Goal: Feedback & Contribution: Contribute content

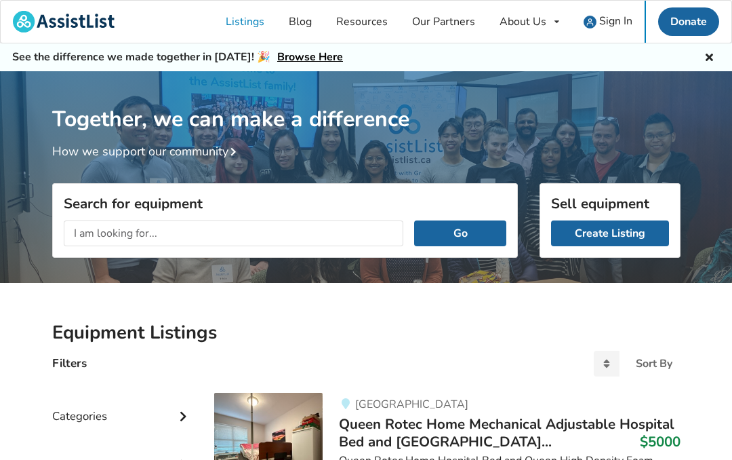
click at [618, 233] on link "Create Listing" at bounding box center [610, 233] width 118 height 26
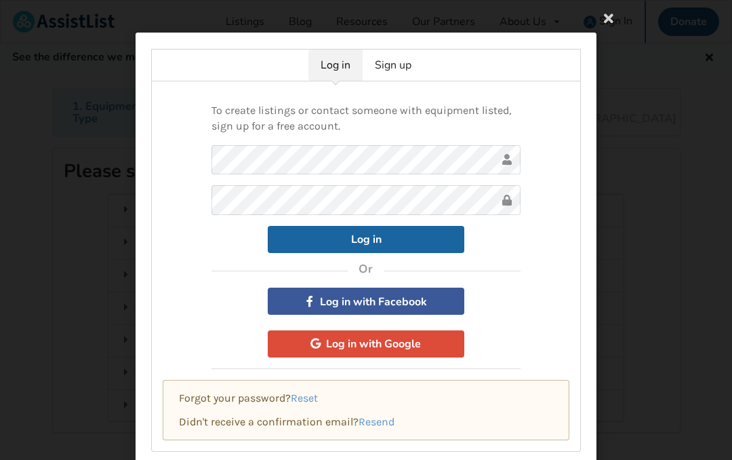
click at [411, 60] on link "Sign up" at bounding box center [393, 64] width 61 height 31
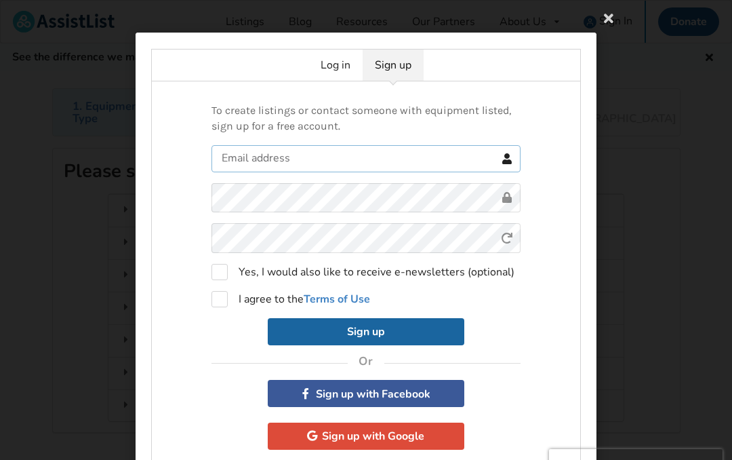
click at [363, 157] on input "text" at bounding box center [366, 158] width 309 height 27
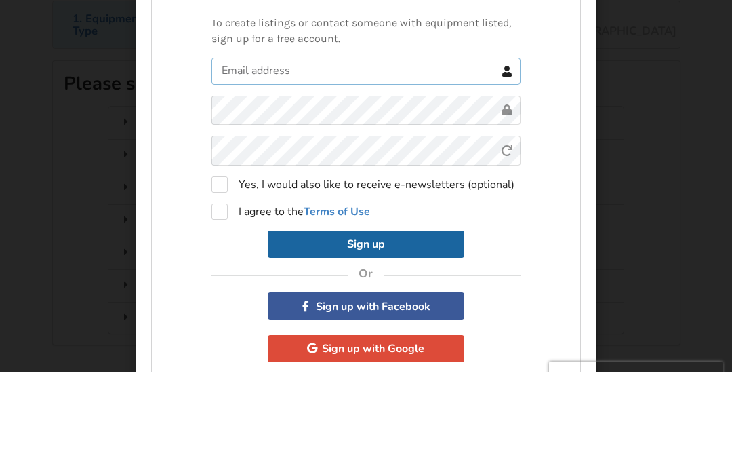
type input "[EMAIL_ADDRESS][DOMAIN_NAME]"
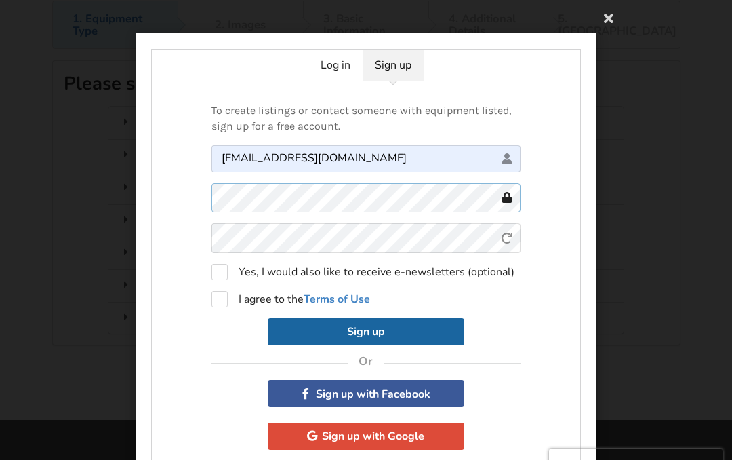
scroll to position [87, 0]
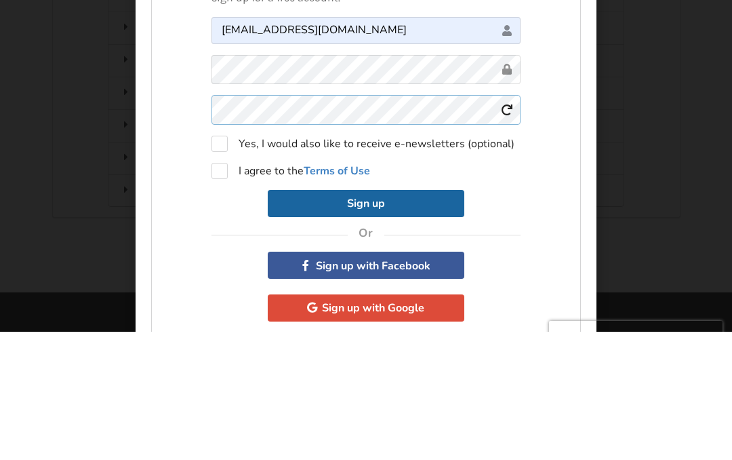
click at [321, 145] on form "[EMAIL_ADDRESS][DOMAIN_NAME] 0cAFcWeA4-c4MbZYd0dtt6nsr-8PlT03k5CaGov_4GPHj0-ZZv…" at bounding box center [366, 245] width 309 height 200
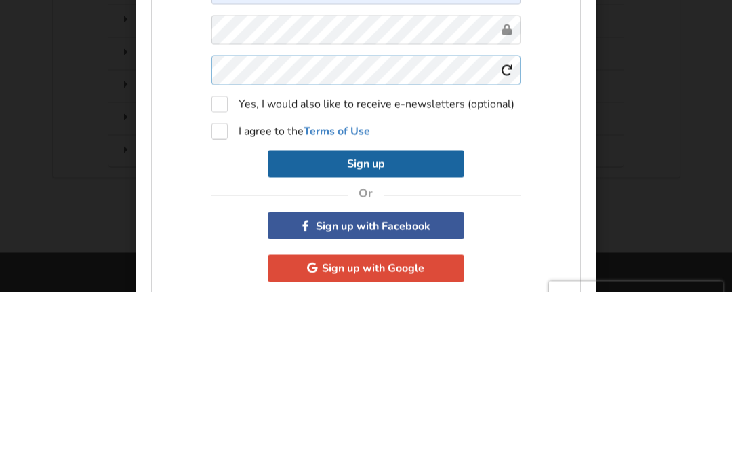
scroll to position [36, 0]
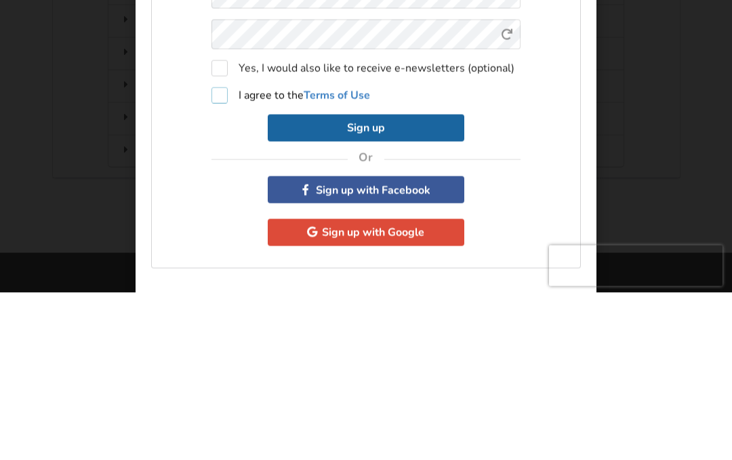
click at [225, 255] on label "I agree to the Terms of Use" at bounding box center [291, 263] width 159 height 16
checkbox input "true"
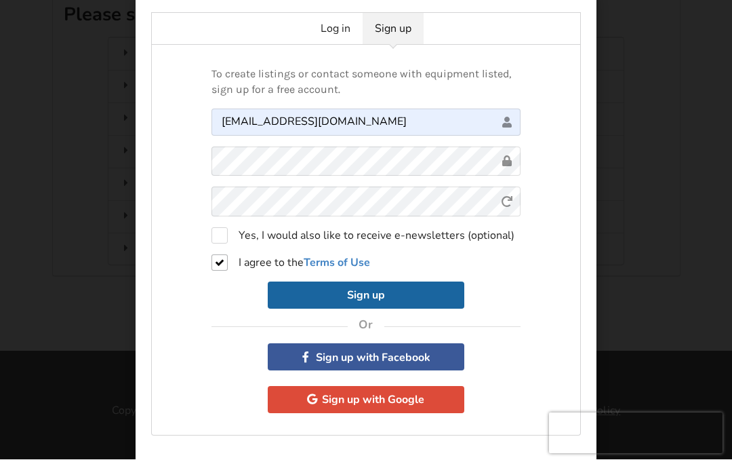
click at [372, 295] on button "Sign up" at bounding box center [366, 295] width 197 height 27
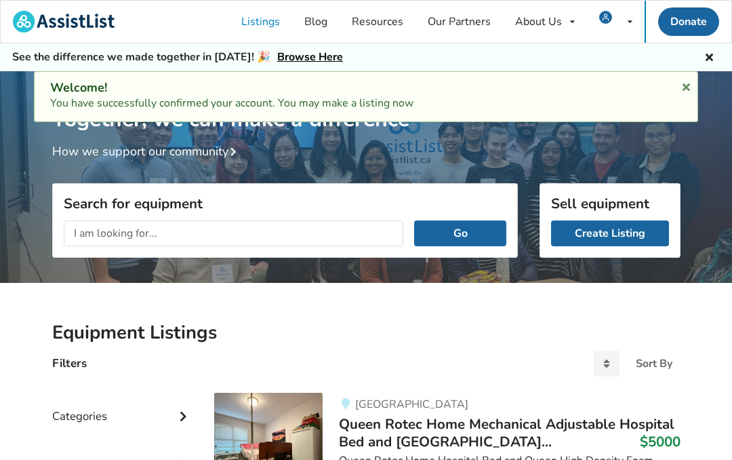
click at [599, 236] on link "Create Listing" at bounding box center [610, 233] width 118 height 26
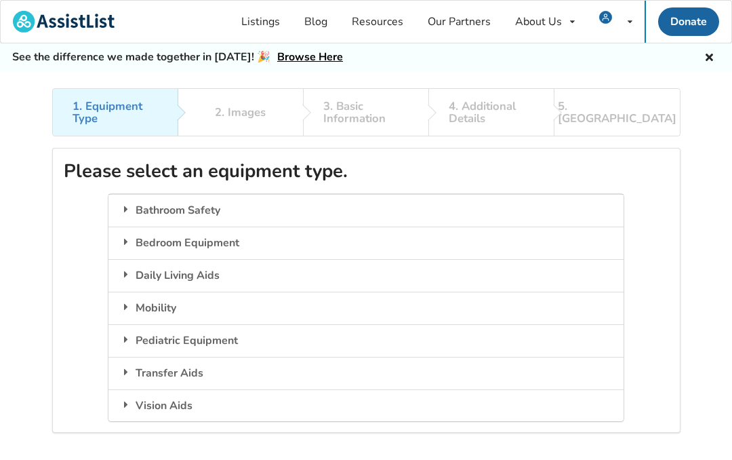
click at [281, 301] on div "Mobility" at bounding box center [365, 308] width 515 height 33
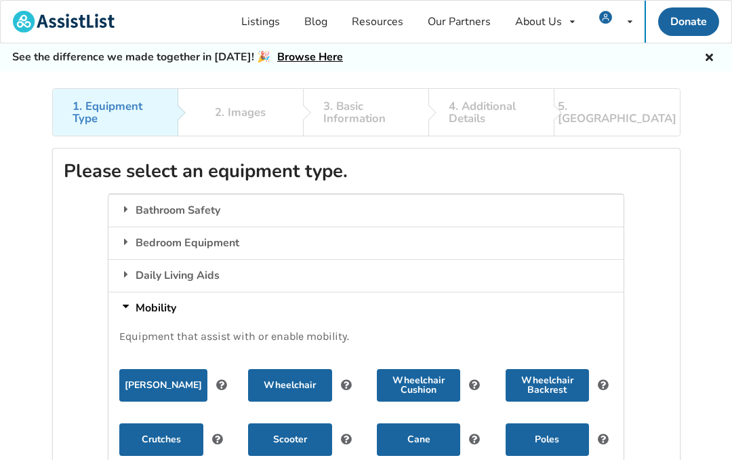
click at [301, 428] on button "Scooter" at bounding box center [289, 439] width 83 height 33
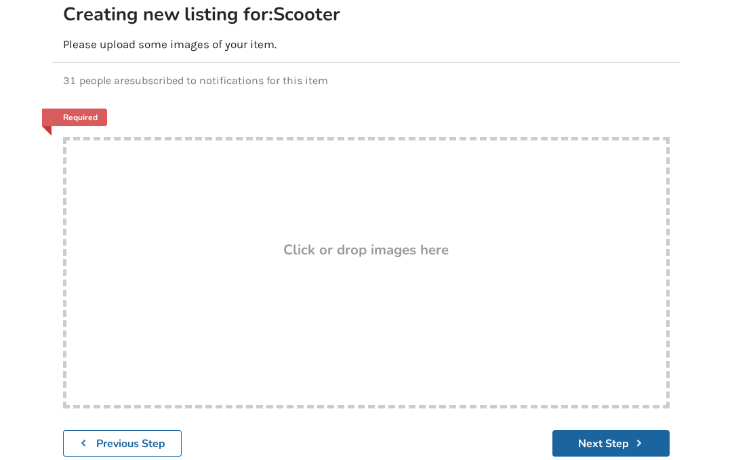
scroll to position [157, 0]
click at [393, 236] on div "Drop here! Click or drop images here" at bounding box center [366, 271] width 607 height 271
type input "C:\fakepath\IMG_5551.jpeg"
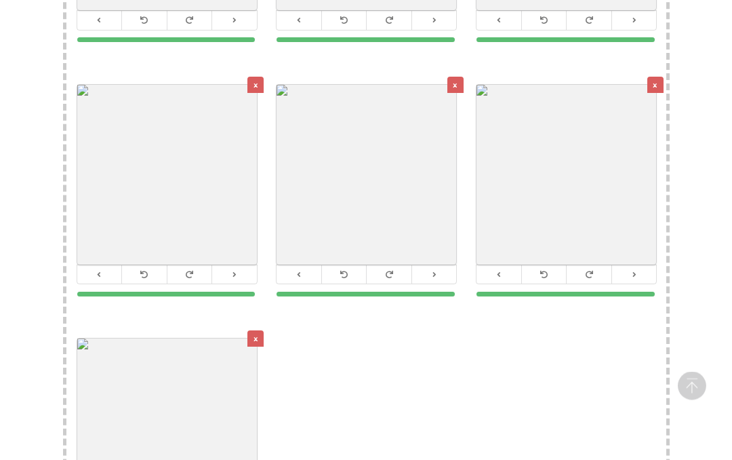
click at [573, 266] on button at bounding box center [588, 275] width 45 height 18
click at [545, 276] on icon at bounding box center [544, 274] width 9 height 7
click at [593, 274] on icon at bounding box center [588, 274] width 9 height 7
click at [593, 273] on icon at bounding box center [588, 274] width 9 height 7
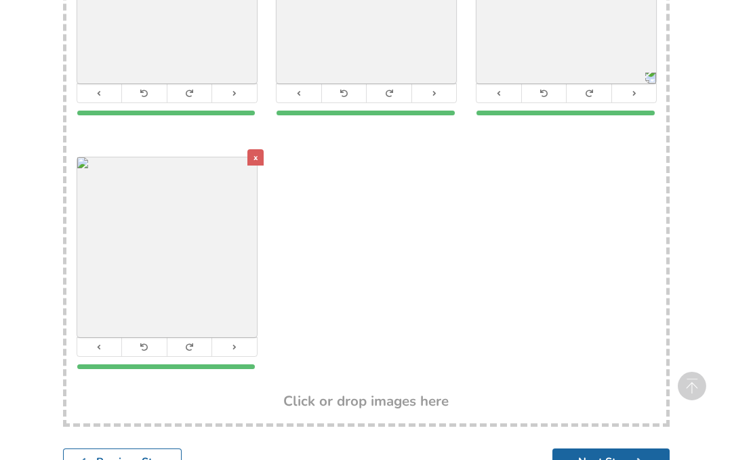
click at [614, 455] on button "Next Step" at bounding box center [611, 461] width 117 height 26
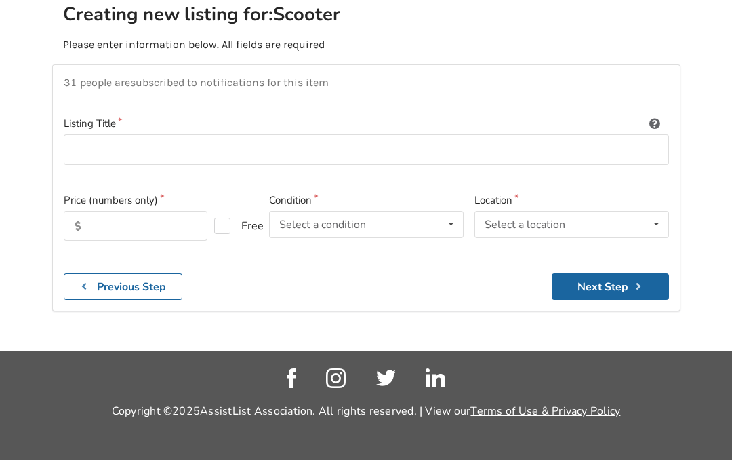
scroll to position [193, 0]
click at [96, 134] on input at bounding box center [366, 149] width 605 height 31
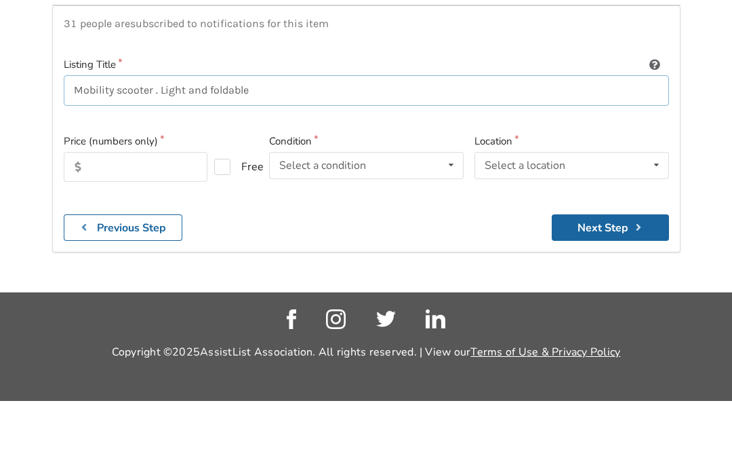
type input "Mobility scooter . Light and foldable"
click at [132, 211] on input "text" at bounding box center [136, 226] width 144 height 30
type input "5"
type input "250"
click at [448, 212] on icon at bounding box center [451, 224] width 20 height 25
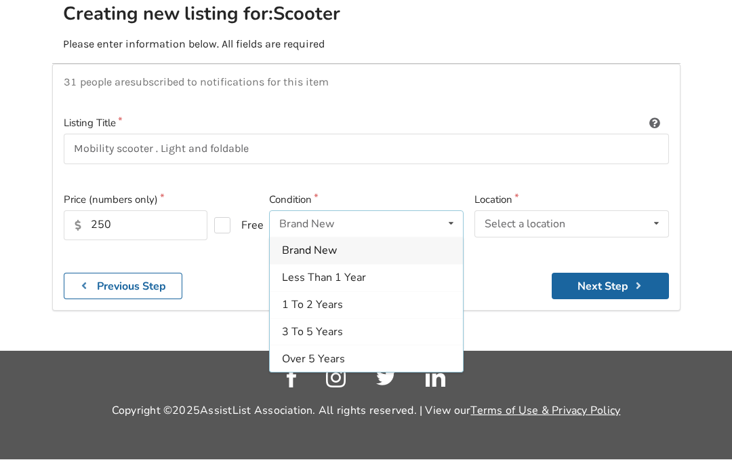
click at [315, 325] on span "3 To 5 Years" at bounding box center [312, 332] width 61 height 15
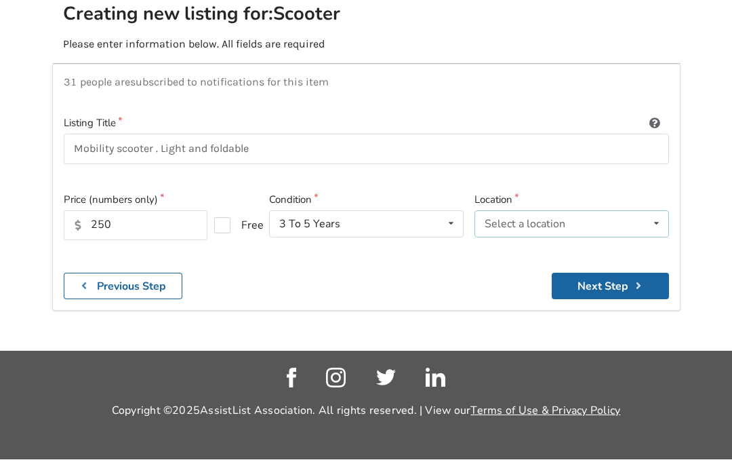
click at [655, 212] on icon at bounding box center [657, 224] width 20 height 25
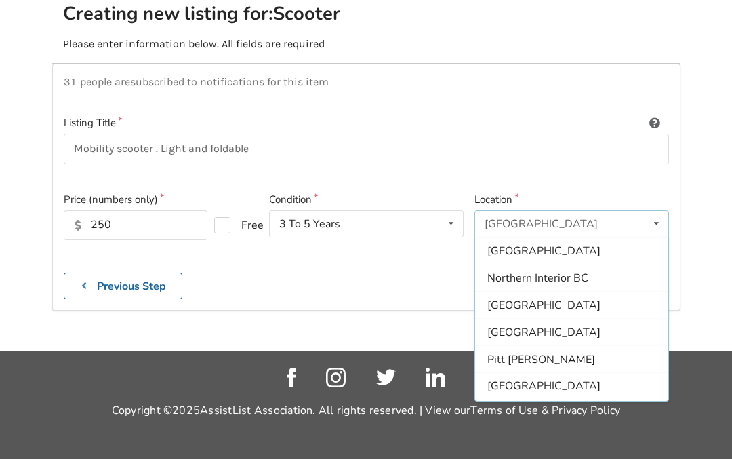
scroll to position [222, 0]
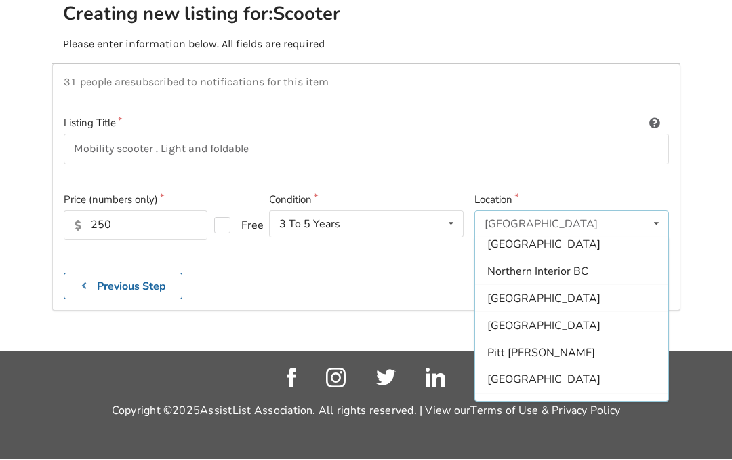
click at [548, 292] on span "North Vancouver" at bounding box center [543, 299] width 113 height 15
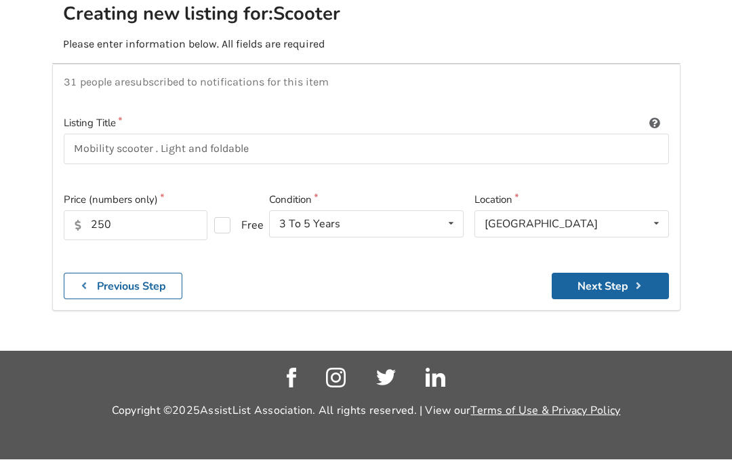
click at [603, 273] on button "Next Step" at bounding box center [610, 286] width 117 height 26
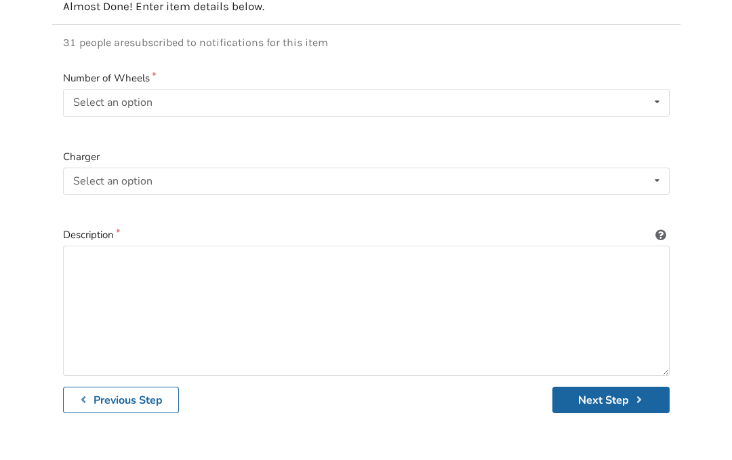
scroll to position [253, 0]
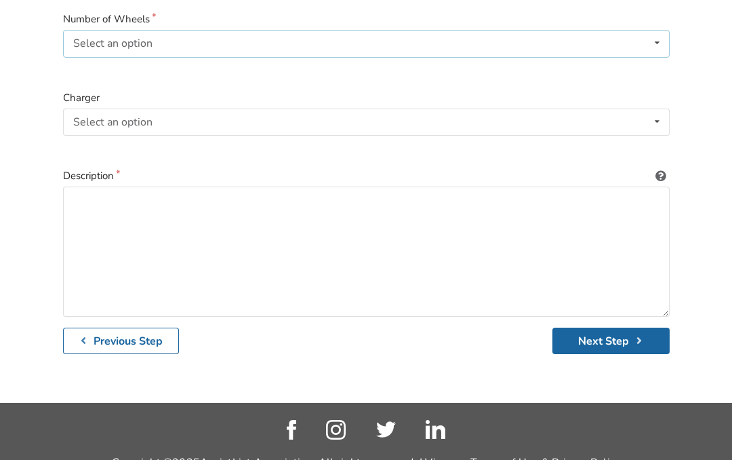
click at [666, 38] on icon at bounding box center [657, 43] width 20 height 25
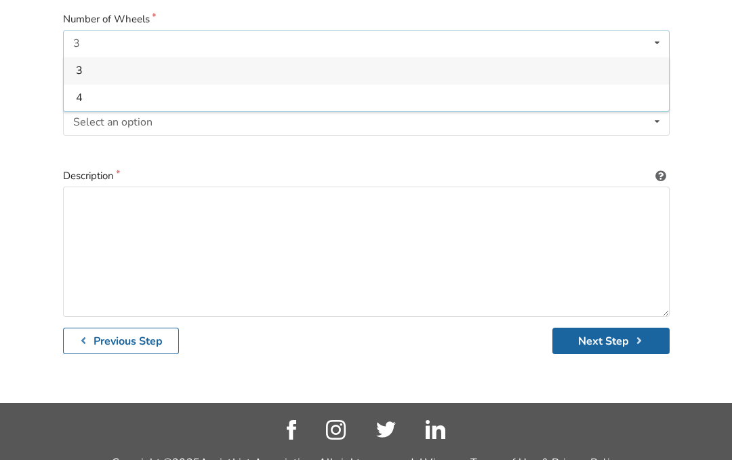
click at [84, 70] on div "3" at bounding box center [366, 70] width 605 height 27
click at [656, 125] on icon at bounding box center [657, 121] width 20 height 25
click at [96, 146] on span "Included" at bounding box center [96, 148] width 41 height 15
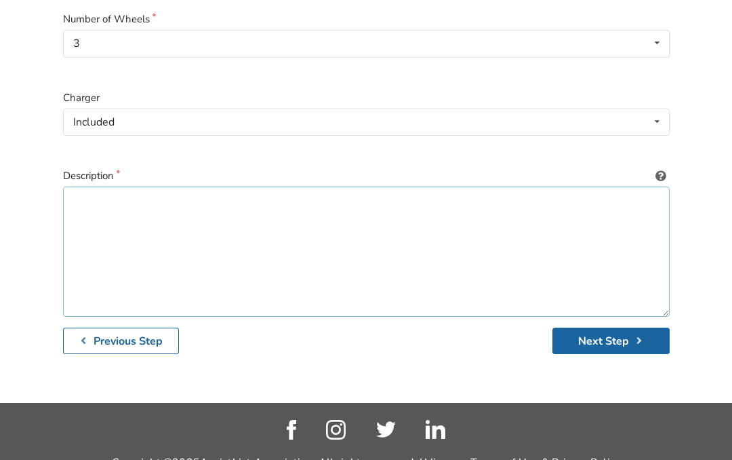
click at [95, 205] on textarea at bounding box center [366, 251] width 607 height 130
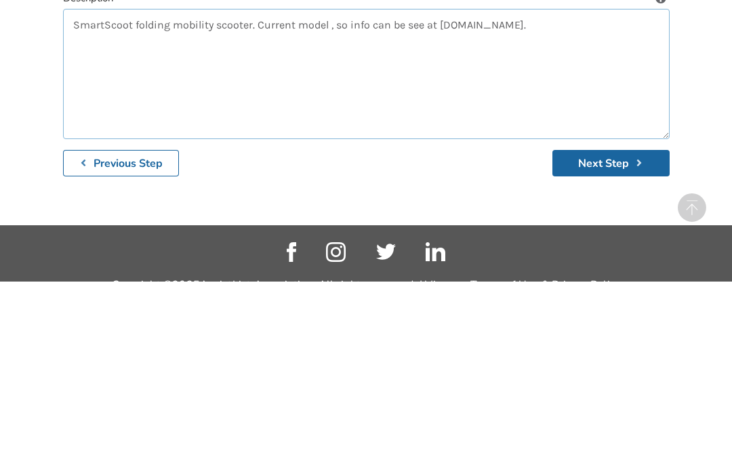
click at [420, 187] on textarea "SmartScoot folding mobility scooter. Current model , so info can be see at Smar…" at bounding box center [366, 252] width 607 height 130
click at [562, 187] on textarea "SmartScoot folding mobility scooter. Current model , so info can be seen at Sma…" at bounding box center [366, 252] width 607 height 130
click at [301, 187] on textarea "SmartScoot folding mobility scooter. Current model , so info can be seen at Sma…" at bounding box center [366, 252] width 607 height 130
click at [388, 187] on textarea "SmartScoot folding mobility scooter. Current model , so info can be seen at Sma…" at bounding box center [366, 252] width 607 height 130
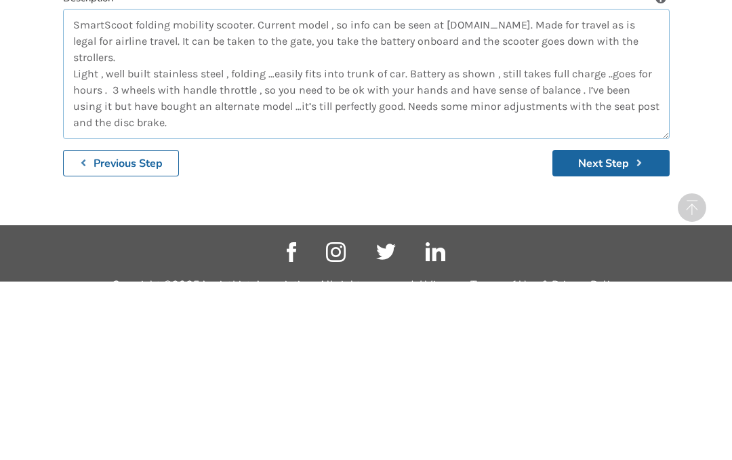
click at [291, 187] on textarea "SmartScoot folding mobility scooter. Current model , so info can be seen at Sma…" at bounding box center [366, 252] width 607 height 130
click at [173, 187] on textarea "SmartScoot folding mobility scooter. Current model , so info can be seen at Sma…" at bounding box center [366, 252] width 607 height 130
click at [266, 187] on textarea "SmartScoot folding mobility scooter. Current model , so info can be seen at Sma…" at bounding box center [366, 252] width 607 height 130
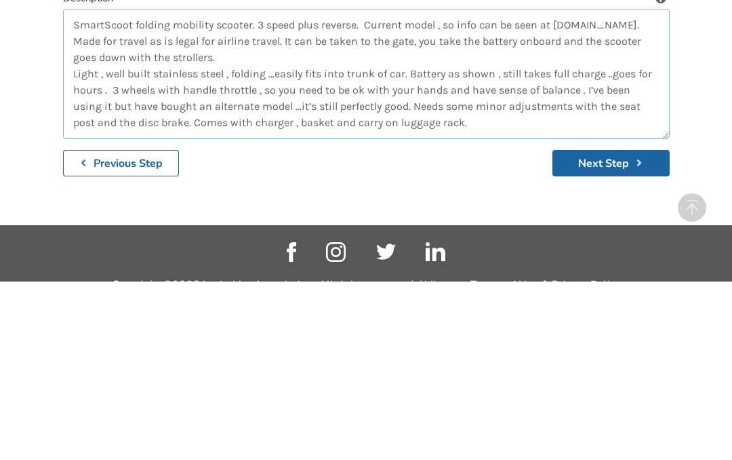
click at [452, 187] on textarea "SmartScoot folding mobility scooter. 3 speed plus reverse. Current model , so i…" at bounding box center [366, 252] width 607 height 130
click at [245, 187] on textarea "SmartScoot folding mobility scooter. 3 speed plus reverse. Current model , so i…" at bounding box center [366, 252] width 607 height 130
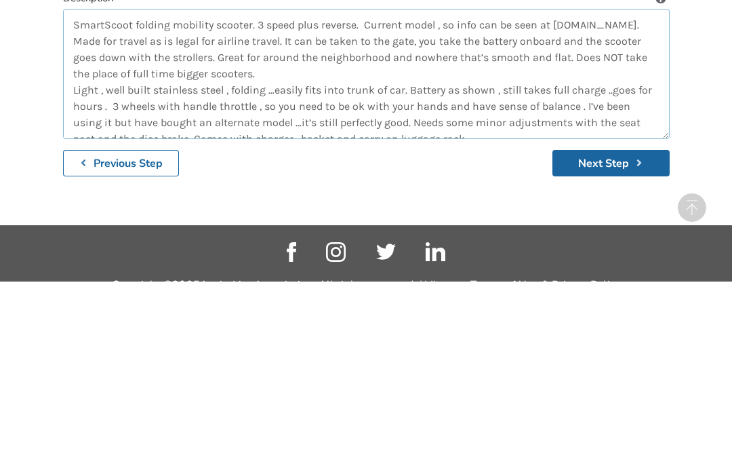
click at [441, 187] on textarea "SmartScoot folding mobility scooter. 3 speed plus reverse. Current model , so i…" at bounding box center [366, 252] width 607 height 130
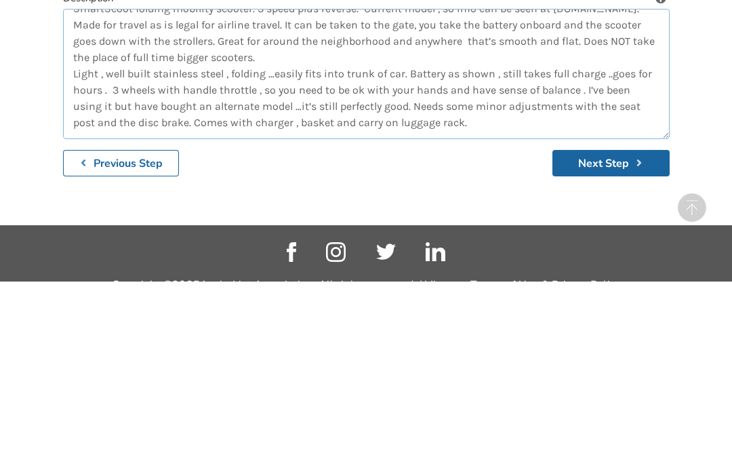
scroll to position [16, 0]
click at [443, 187] on textarea "SmartScoot folding mobility scooter. 3 speed plus reverse. Current model , so i…" at bounding box center [366, 252] width 607 height 130
type textarea "SmartScoot folding mobility scooter. 3 speed plus reverse. Current model , so i…"
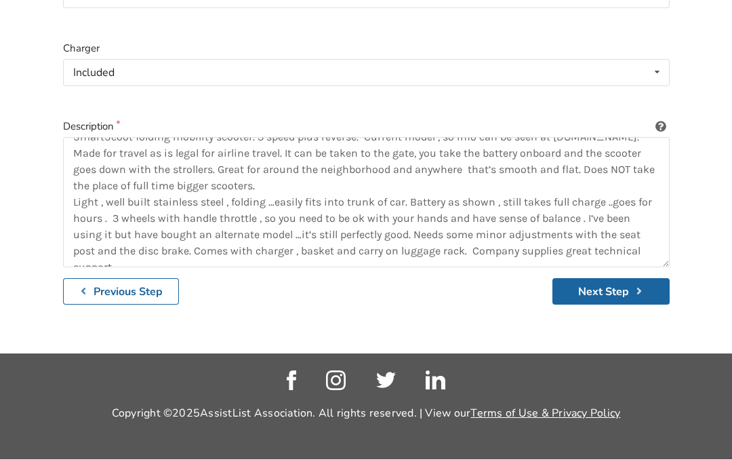
click at [636, 286] on icon "submit" at bounding box center [639, 291] width 13 height 11
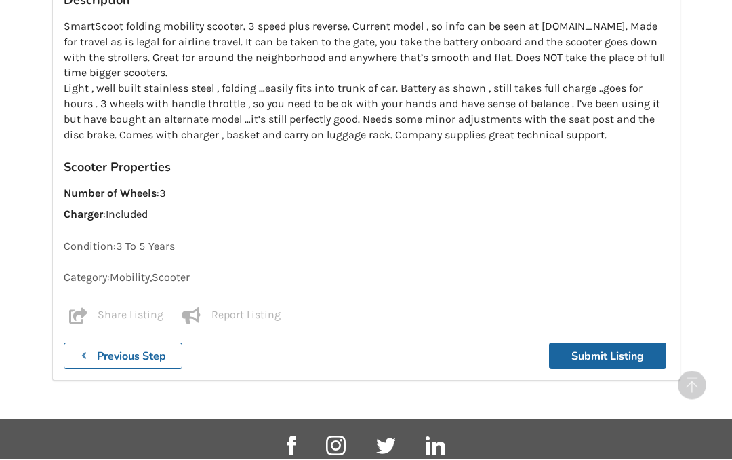
scroll to position [875, 0]
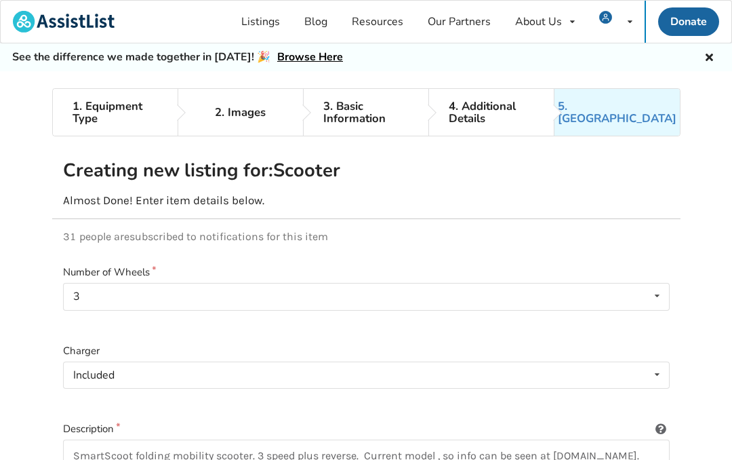
click at [231, 106] on div "2. Images" at bounding box center [240, 112] width 51 height 12
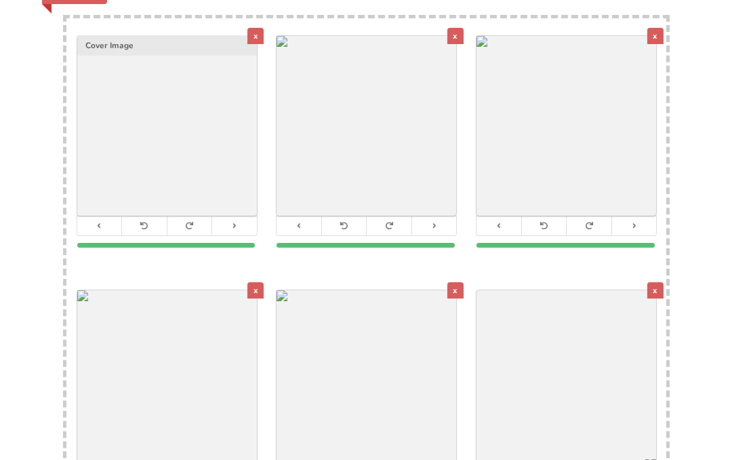
scroll to position [278, 0]
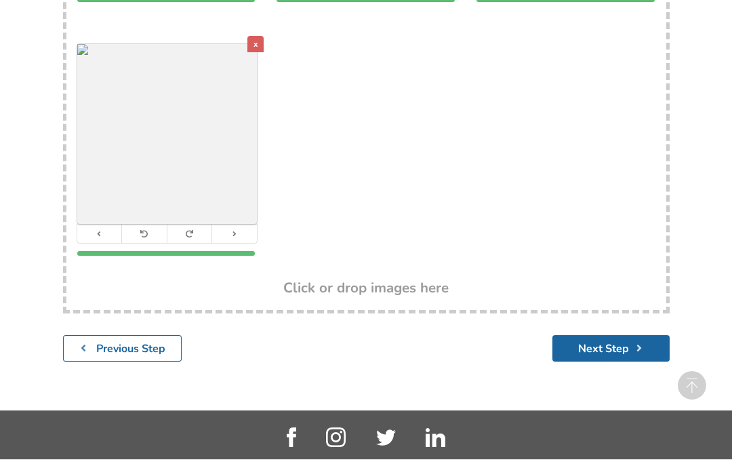
click at [617, 348] on button "Next Step" at bounding box center [611, 349] width 117 height 26
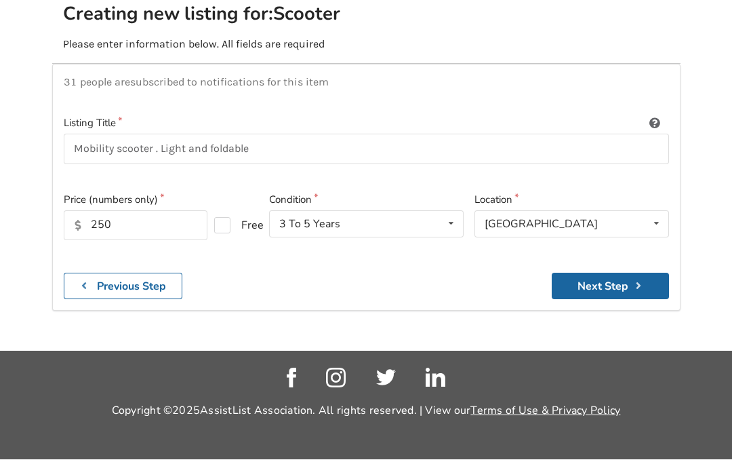
scroll to position [252, 0]
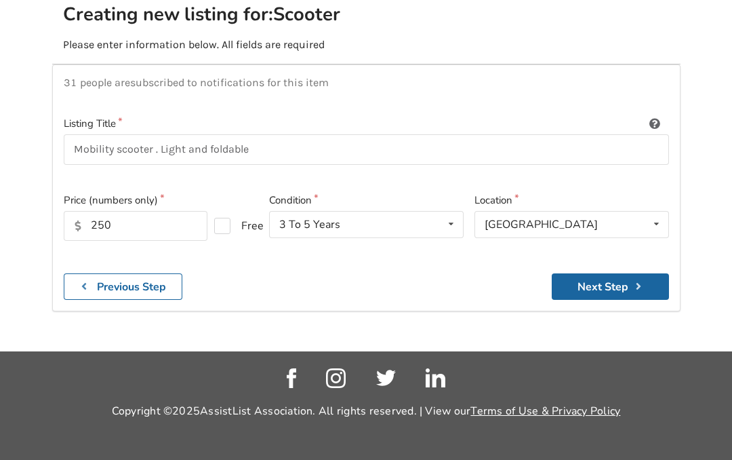
click at [637, 273] on button "Next Step" at bounding box center [610, 286] width 117 height 26
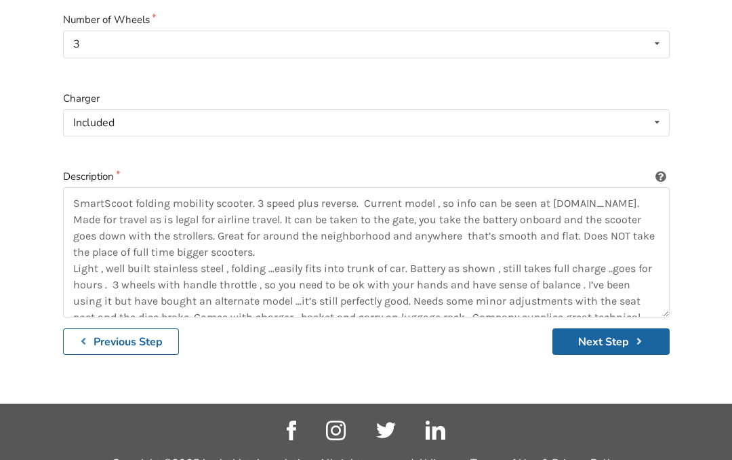
click at [620, 332] on button "Next Step" at bounding box center [611, 341] width 117 height 26
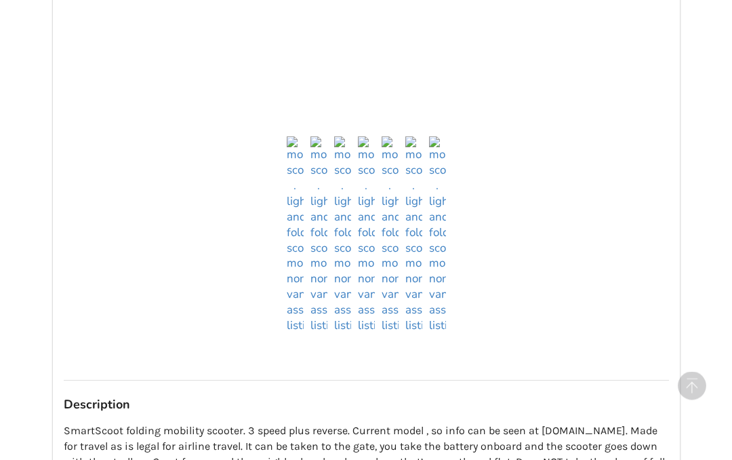
scroll to position [473, 0]
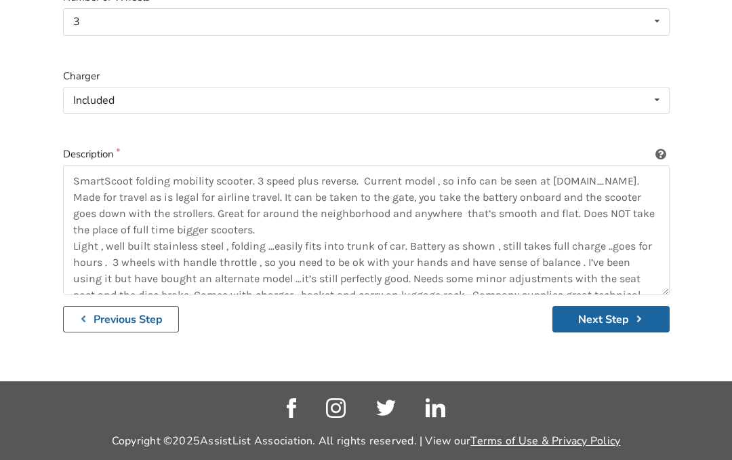
scroll to position [281, 0]
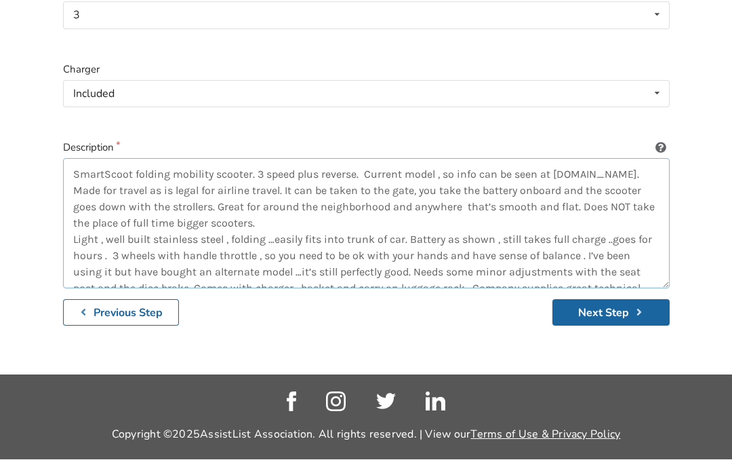
click at [581, 237] on textarea "SmartScoot folding mobility scooter. 3 speed plus reverse. Current model , so i…" at bounding box center [366, 224] width 607 height 130
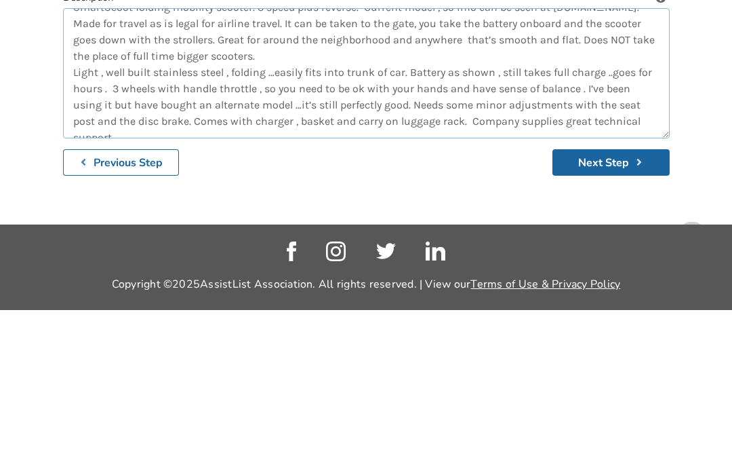
scroll to position [16, 0]
click at [635, 159] on textarea "SmartScoot folding mobility scooter. 3 speed plus reverse. Current model , so i…" at bounding box center [366, 224] width 607 height 130
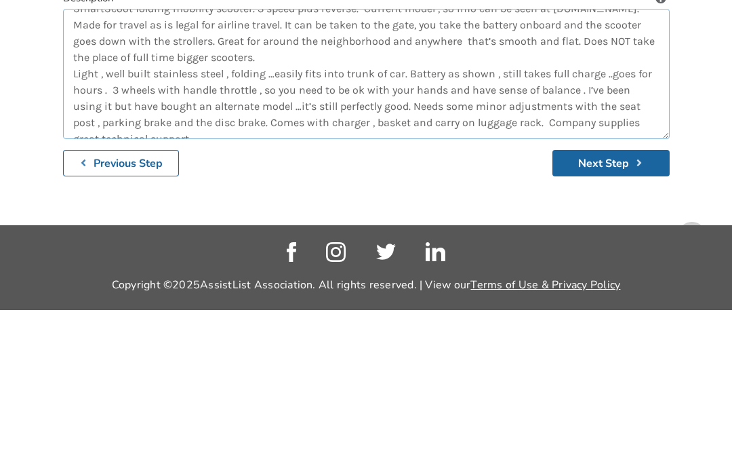
click at [570, 159] on textarea "SmartScoot folding mobility scooter. 3 speed plus reverse. Current model , so i…" at bounding box center [366, 224] width 607 height 130
click at [137, 159] on textarea "SmartScoot folding mobility scooter. 3 speed plus reverse. Current model , so i…" at bounding box center [366, 224] width 607 height 130
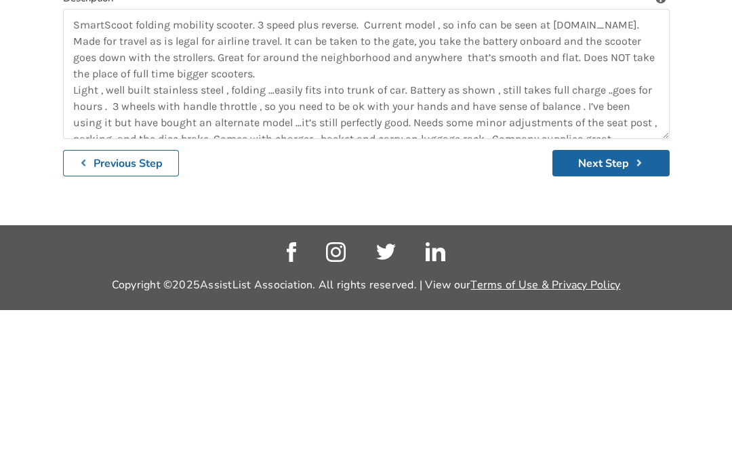
scroll to position [302, 0]
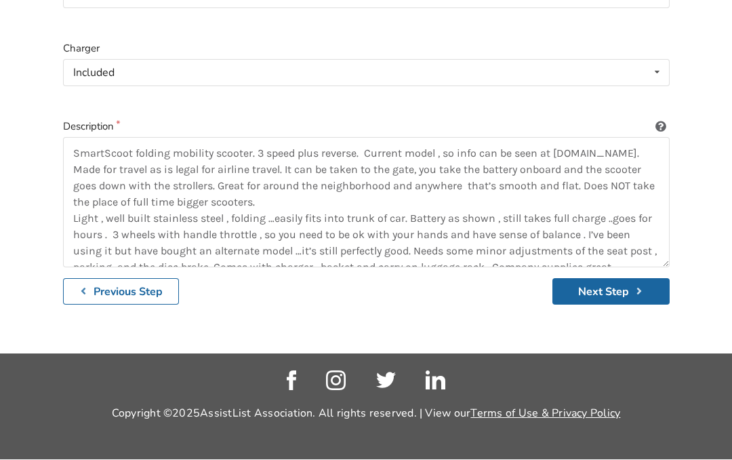
click at [616, 291] on button "Next Step" at bounding box center [611, 292] width 117 height 26
click at [643, 286] on icon "submit" at bounding box center [639, 291] width 13 height 11
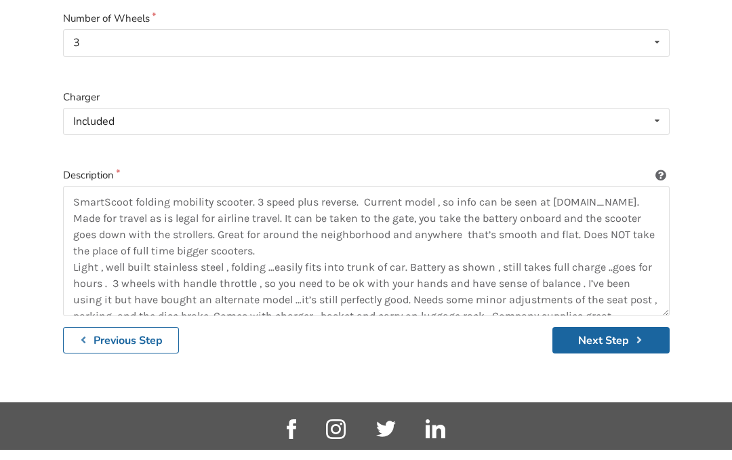
scroll to position [243, 0]
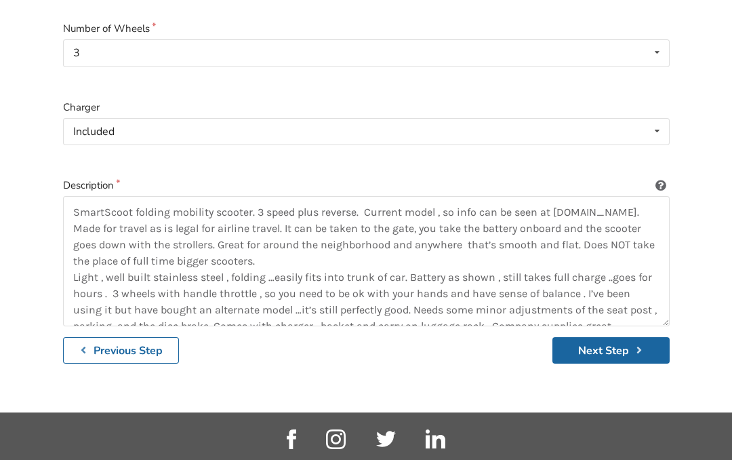
click at [633, 345] on icon "submit" at bounding box center [639, 350] width 13 height 11
click at [642, 345] on icon "submit" at bounding box center [639, 350] width 13 height 11
click at [639, 345] on icon "submit" at bounding box center [639, 350] width 13 height 11
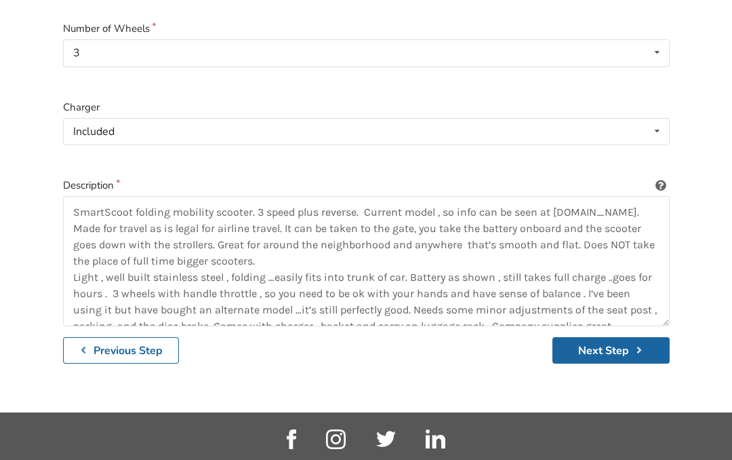
click at [666, 180] on icon at bounding box center [661, 183] width 13 height 11
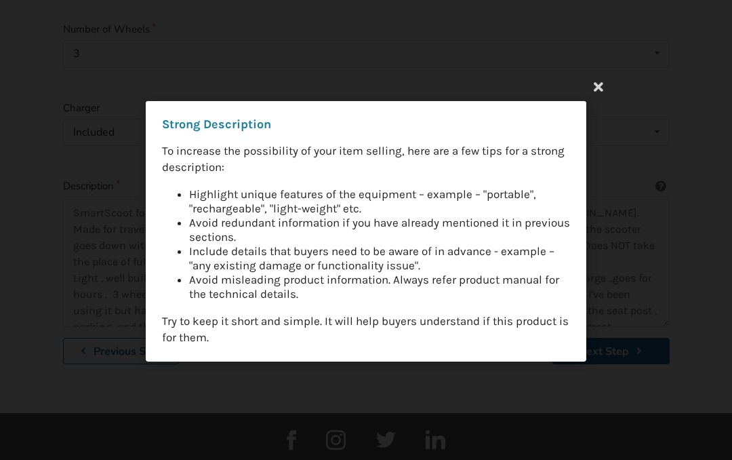
click at [603, 98] on icon at bounding box center [598, 86] width 24 height 24
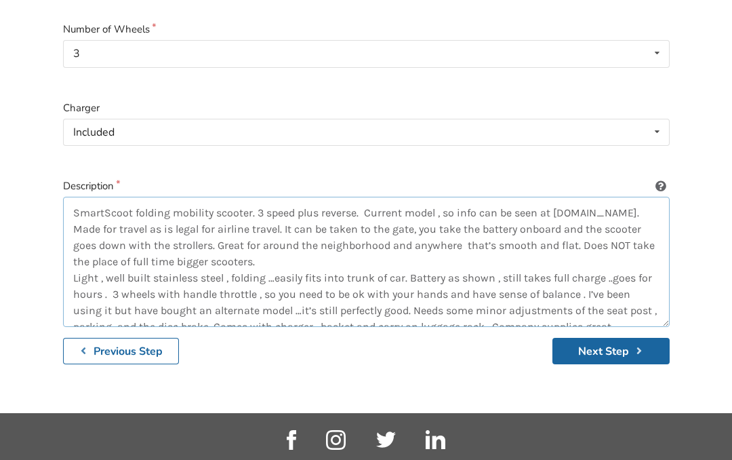
click at [417, 275] on textarea "SmartScoot folding mobility scooter. 3 speed plus reverse. Current model , so i…" at bounding box center [366, 262] width 607 height 130
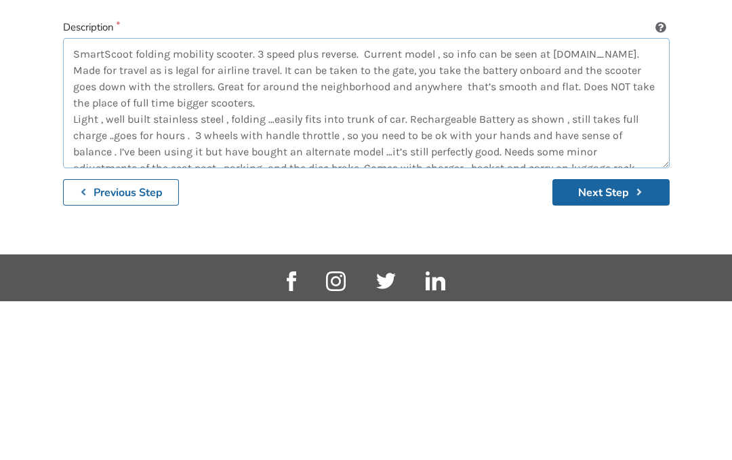
type textarea "SmartScoot folding mobility scooter. 3 speed plus reverse. Current model , so i…"
click at [633, 345] on icon "submit" at bounding box center [639, 350] width 13 height 11
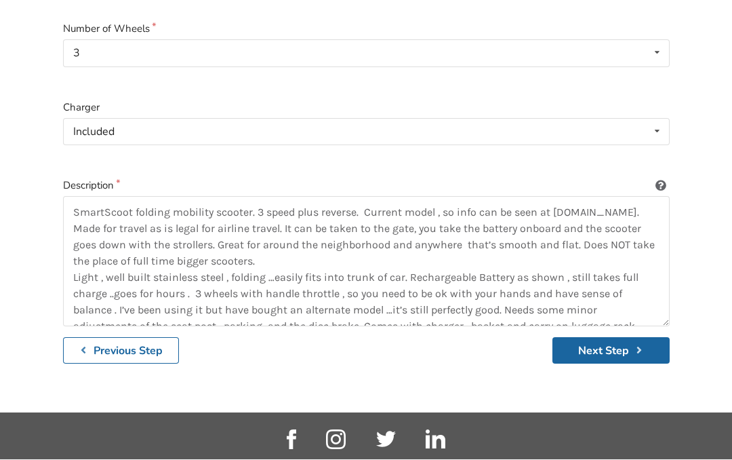
click at [645, 345] on icon "submit" at bounding box center [639, 350] width 13 height 11
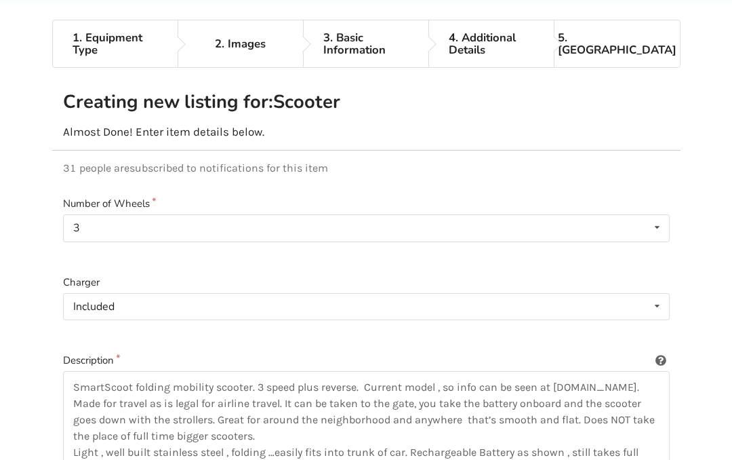
scroll to position [68, 0]
click at [116, 353] on label "Description" at bounding box center [366, 361] width 607 height 16
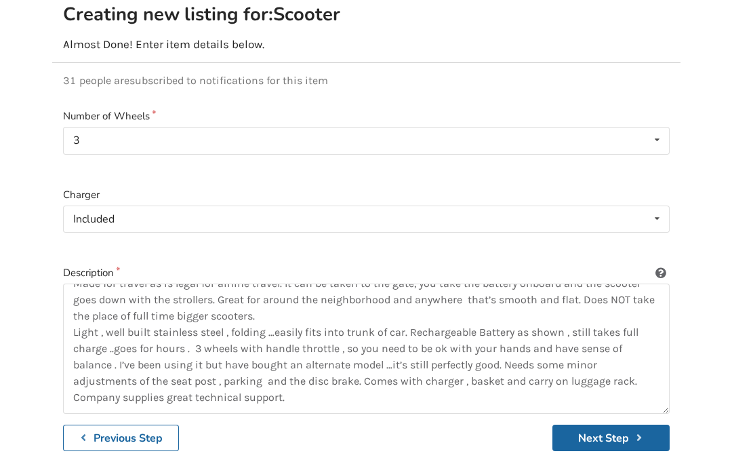
scroll to position [33, 0]
click at [633, 435] on icon "submit" at bounding box center [639, 438] width 13 height 11
click at [630, 432] on button "Next Step" at bounding box center [611, 438] width 117 height 26
click at [634, 440] on icon "submit" at bounding box center [639, 438] width 13 height 11
click at [643, 435] on icon "submit" at bounding box center [639, 438] width 13 height 11
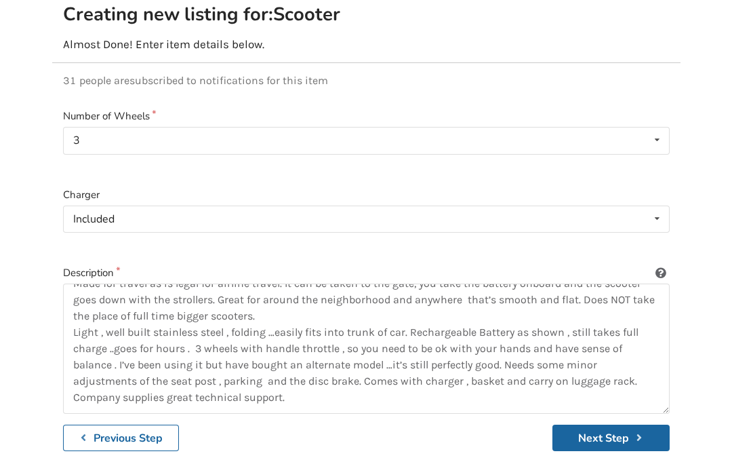
click at [611, 441] on button "Next Step" at bounding box center [611, 438] width 117 height 26
click at [618, 429] on button "Next Step" at bounding box center [611, 438] width 117 height 26
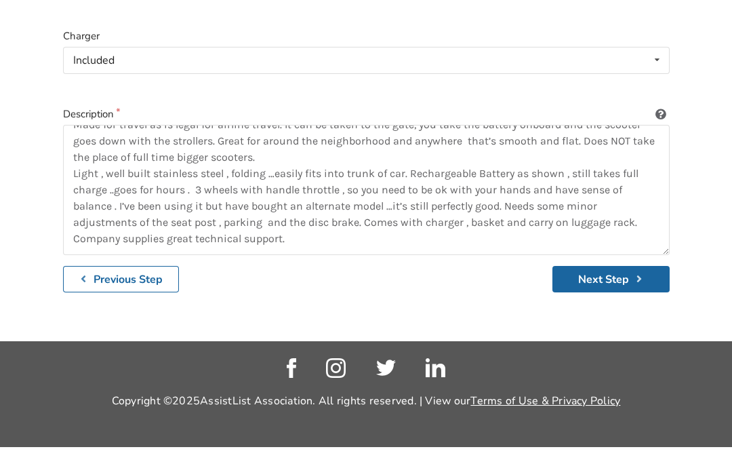
scroll to position [0, 0]
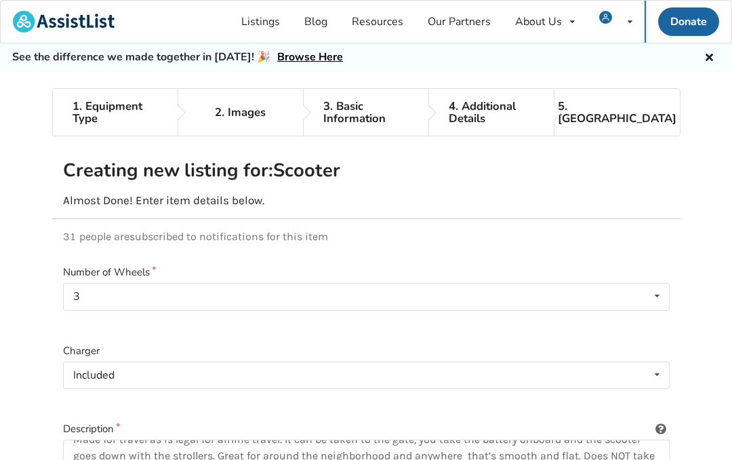
click at [620, 99] on link "5. Preview" at bounding box center [617, 112] width 125 height 47
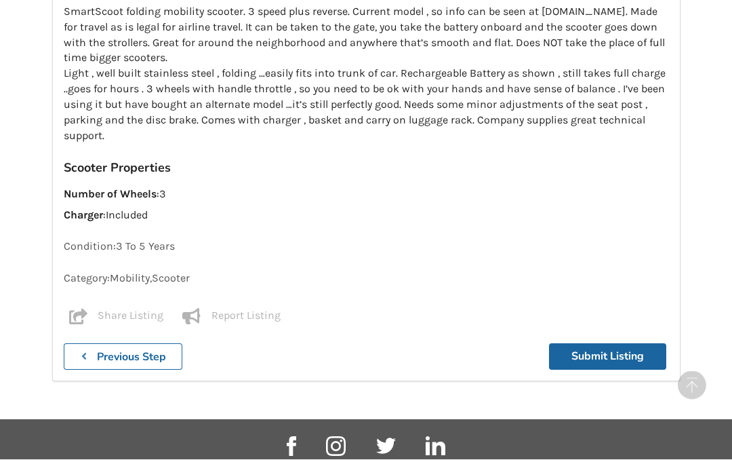
scroll to position [890, 0]
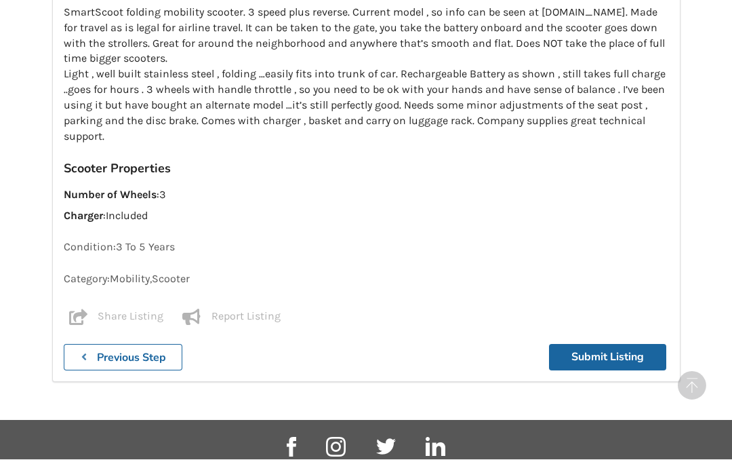
click at [626, 344] on button "Submit Listing" at bounding box center [607, 357] width 117 height 26
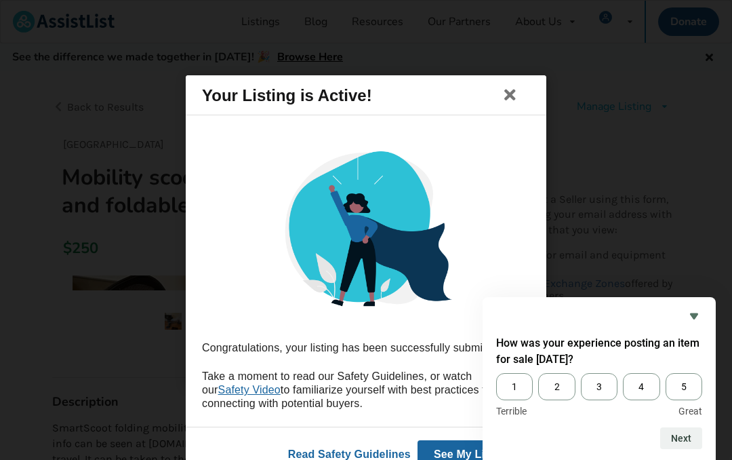
click at [680, 383] on span "5" at bounding box center [684, 386] width 37 height 27
click at [666, 373] on input "5" at bounding box center [666, 373] width 0 height 0
click at [683, 433] on button "Next" at bounding box center [681, 438] width 42 height 22
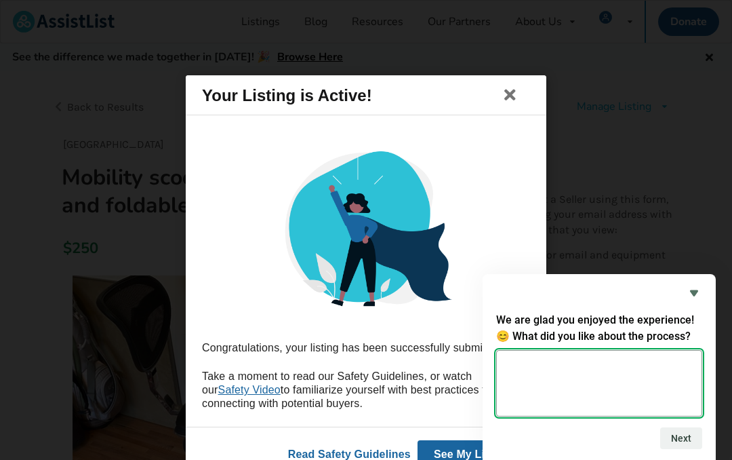
click at [555, 366] on textarea at bounding box center [599, 383] width 206 height 66
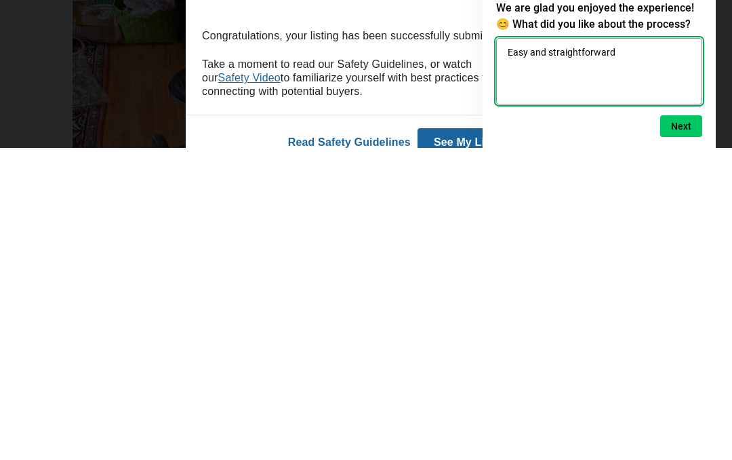
type textarea "Easy and straightforward"
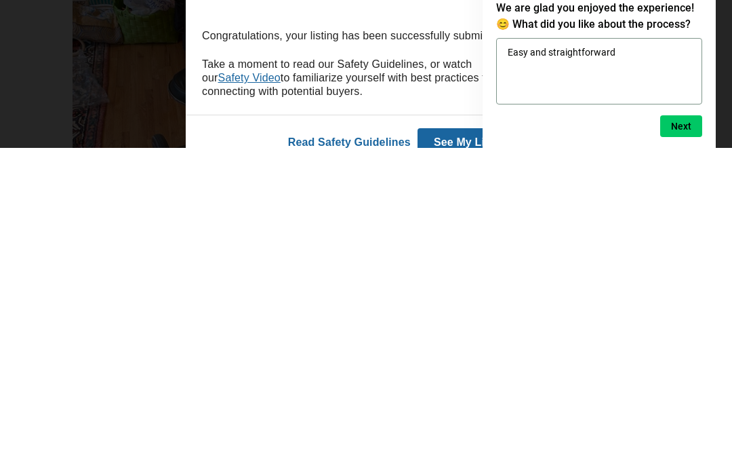
click at [673, 427] on button "Next" at bounding box center [681, 438] width 42 height 22
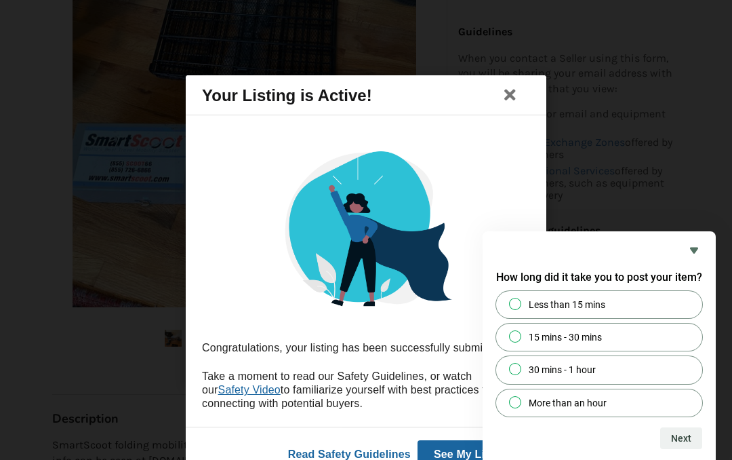
click at [519, 306] on input "Less than 15 mins" at bounding box center [515, 303] width 9 height 9
radio input "true"
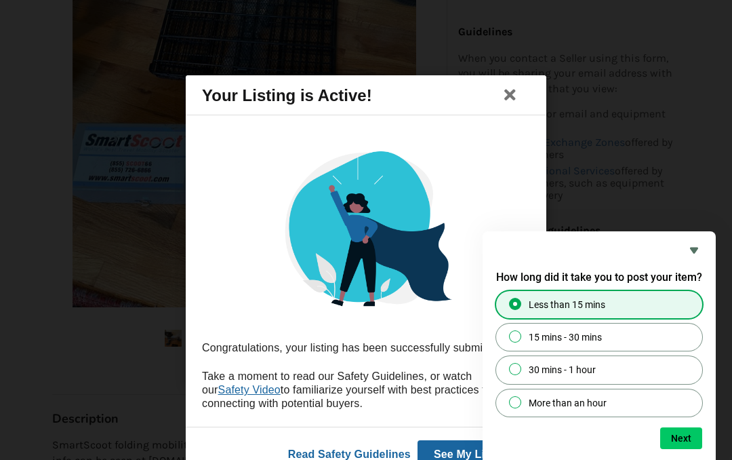
click at [687, 437] on button "Next" at bounding box center [681, 438] width 42 height 22
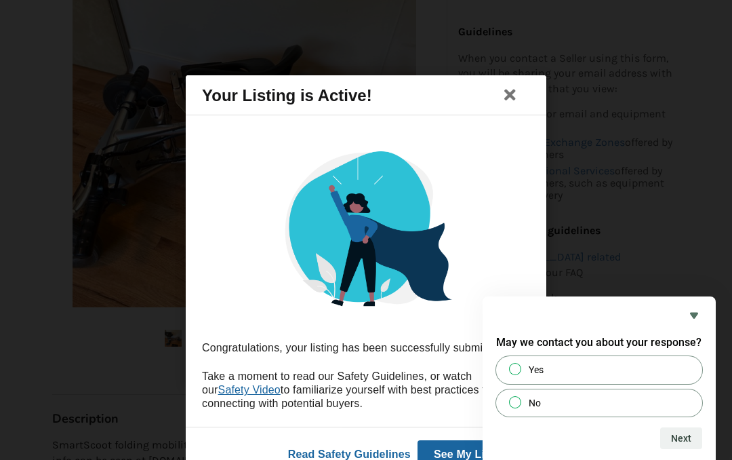
click at [525, 397] on label "No" at bounding box center [599, 402] width 206 height 27
click at [520, 397] on input "No" at bounding box center [515, 401] width 9 height 9
radio input "true"
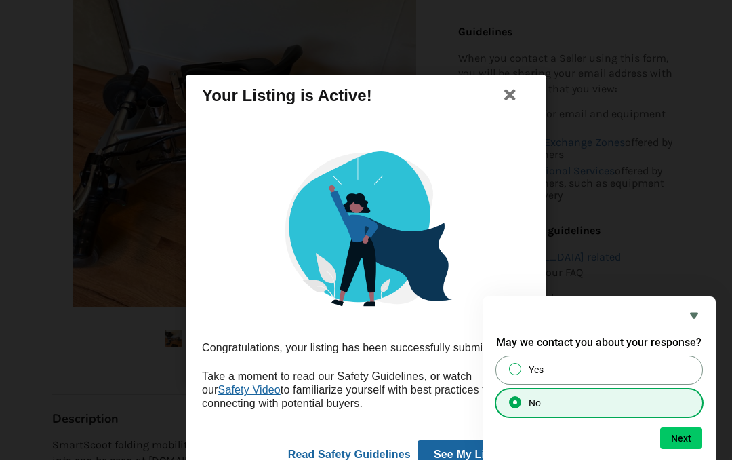
click at [688, 435] on button "Next" at bounding box center [681, 438] width 42 height 22
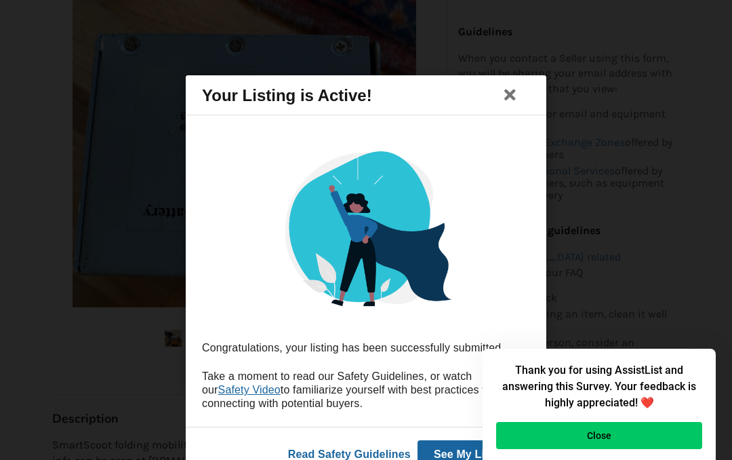
click at [645, 433] on button "Close" at bounding box center [599, 435] width 206 height 27
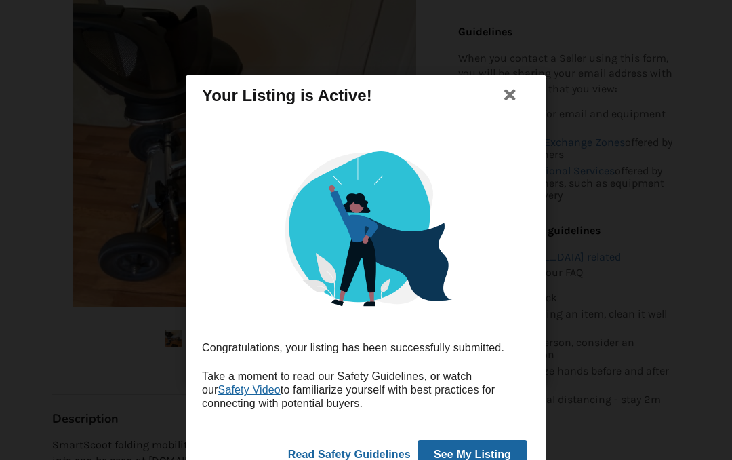
click at [477, 451] on button "See My Listing" at bounding box center [473, 454] width 110 height 28
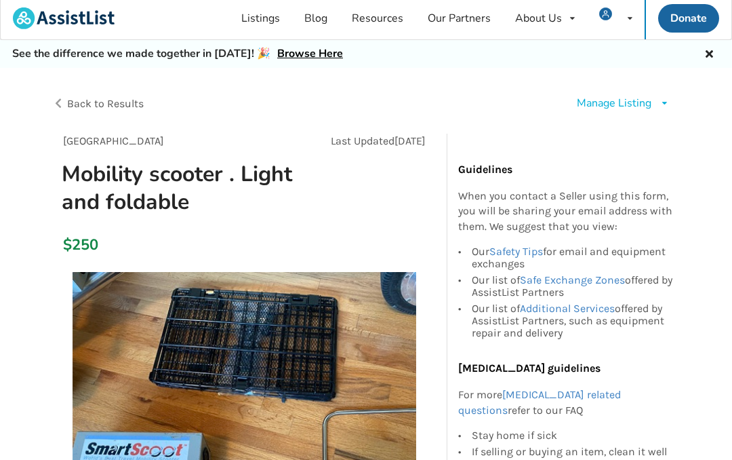
scroll to position [0, 0]
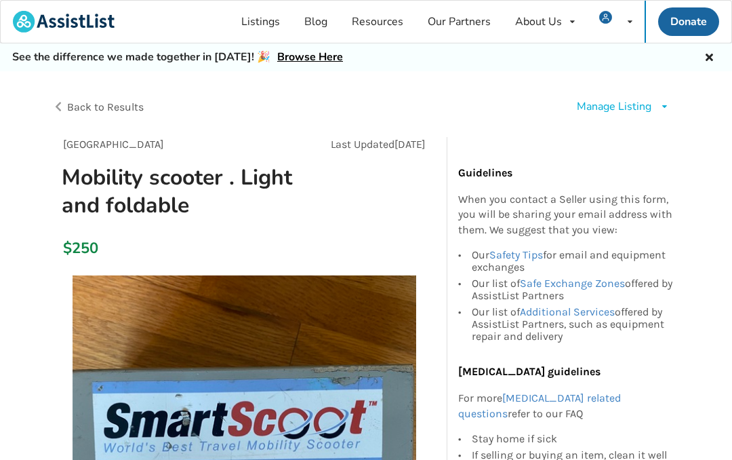
click at [573, 277] on link "Safe Exchange Zones" at bounding box center [572, 283] width 105 height 13
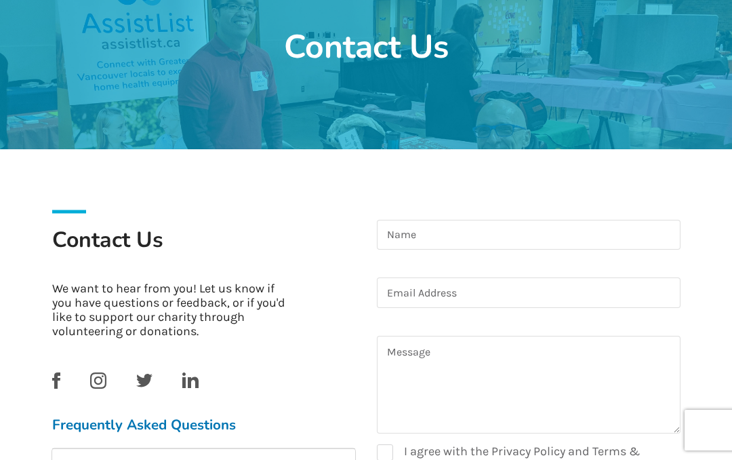
scroll to position [154, 0]
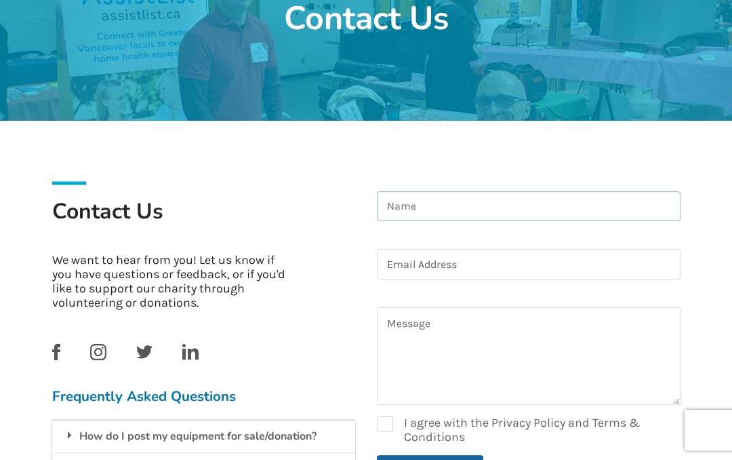
click at [481, 205] on input at bounding box center [529, 206] width 304 height 31
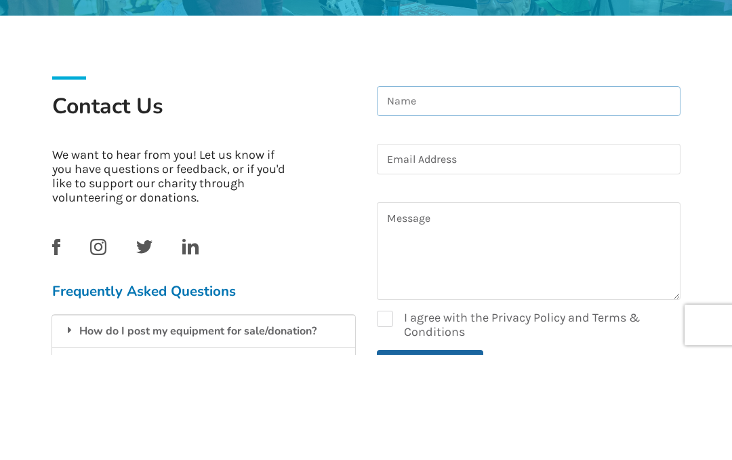
type input "Dr Alan G Huber"
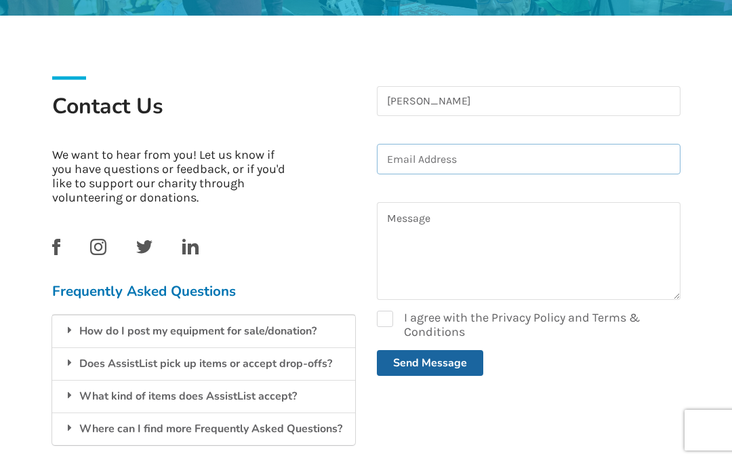
type input "drahuber@gmail.com"
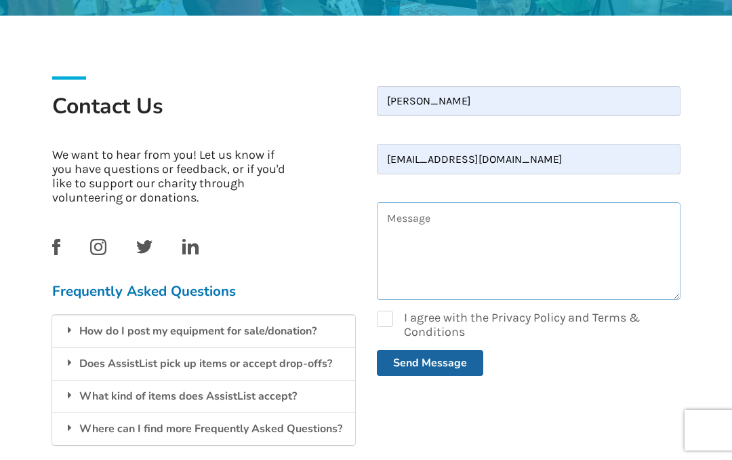
click at [429, 224] on textarea at bounding box center [529, 251] width 304 height 98
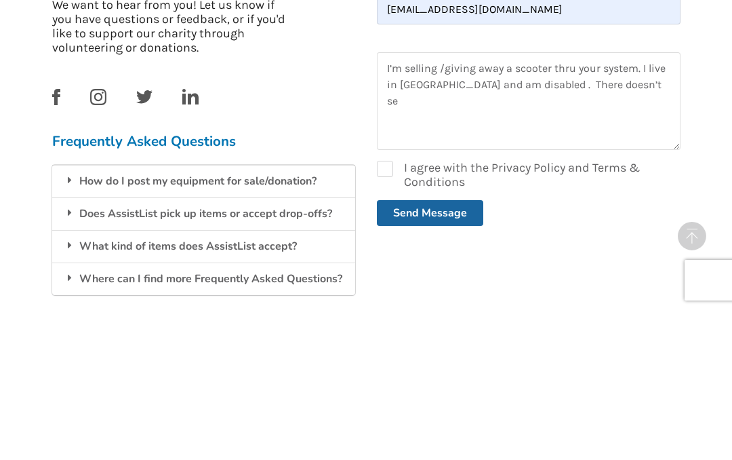
scroll to position [384, 0]
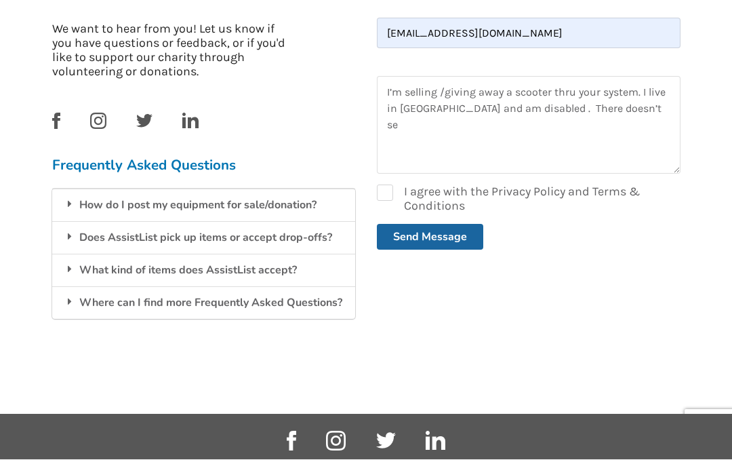
click at [519, 424] on footer "Copyright © 2025 AssistList Association. All rights reserved. | View our Terms …" at bounding box center [366, 468] width 732 height 108
click at [454, 459] on footer "Copyright © 2025 AssistList Association. All rights reserved. | View our Terms …" at bounding box center [366, 468] width 732 height 108
click at [656, 108] on textarea "I’m selling /giving away a scooter thru your system. I live in North Vancouver …" at bounding box center [529, 126] width 304 height 98
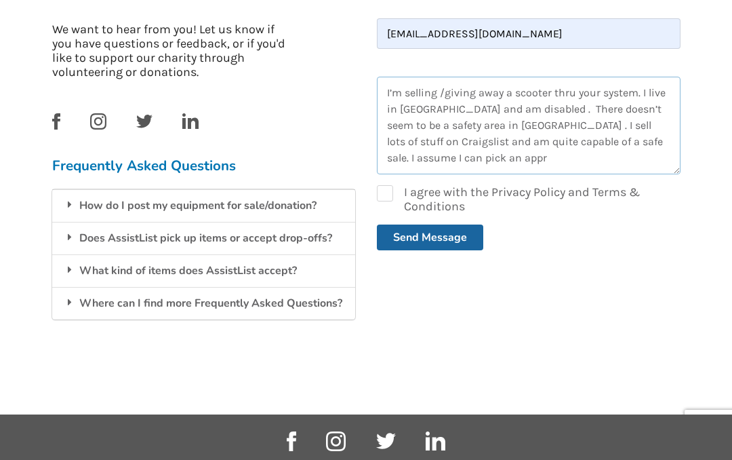
click at [518, 157] on textarea "I’m selling /giving away a scooter thru your system. I live in North Vancouver …" at bounding box center [529, 126] width 304 height 98
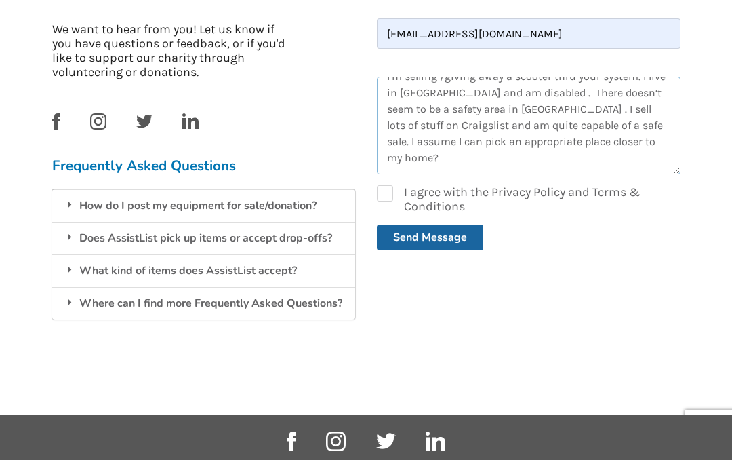
scroll to position [16, 0]
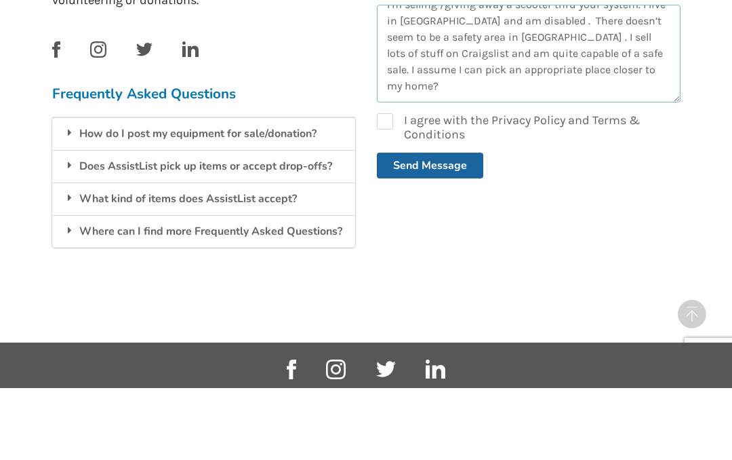
type textarea "I’m selling /giving away a scooter thru your system. I live in North Vancouver …"
click at [395, 185] on label "I agree with the Privacy Policy and Terms & Conditions" at bounding box center [529, 199] width 304 height 28
checkbox input "true"
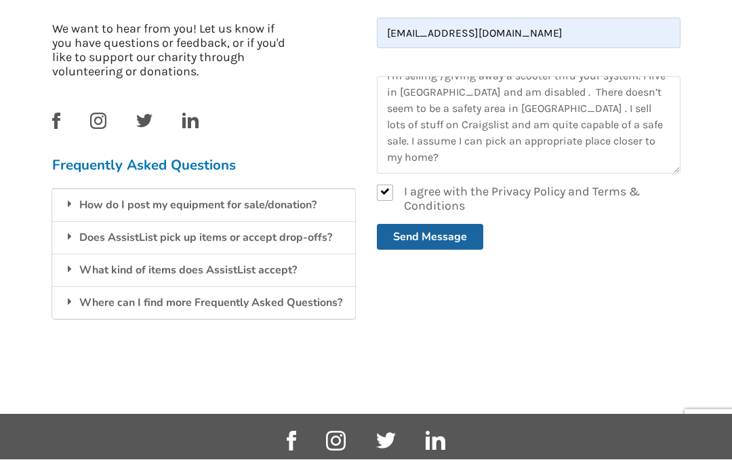
click at [420, 241] on button "Send Message" at bounding box center [430, 237] width 106 height 26
checkbox input "false"
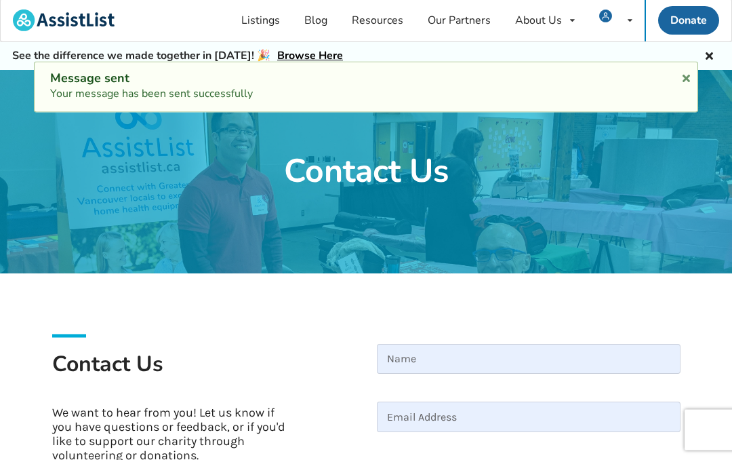
scroll to position [0, 0]
